Goal: Navigation & Orientation: Find specific page/section

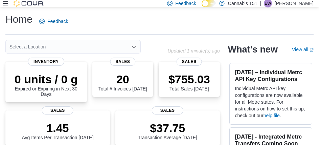
click at [171, 14] on div "Home Feedback" at bounding box center [159, 22] width 309 height 18
click at [162, 43] on div "Select a Location" at bounding box center [86, 47] width 162 height 14
click at [259, 19] on div "Home Feedback" at bounding box center [159, 22] width 309 height 18
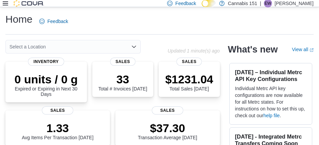
click at [232, 123] on div "[DATE] – Individual Metrc API Key Configurations Individual Metrc API key confi…" at bounding box center [271, 94] width 86 height 64
click at [291, 3] on p "[PERSON_NAME]" at bounding box center [294, 3] width 39 height 8
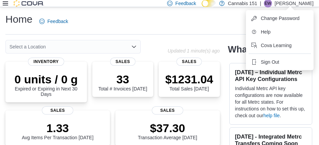
click at [158, 20] on div "Home Feedback" at bounding box center [159, 22] width 309 height 18
